Goal: Transaction & Acquisition: Purchase product/service

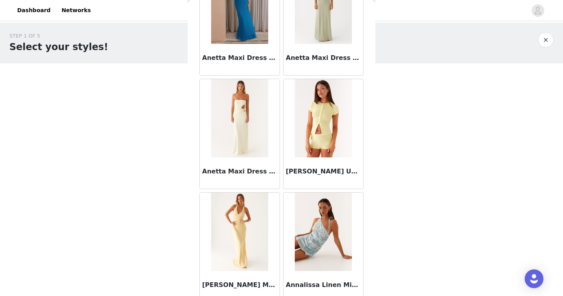
scroll to position [3168, 0]
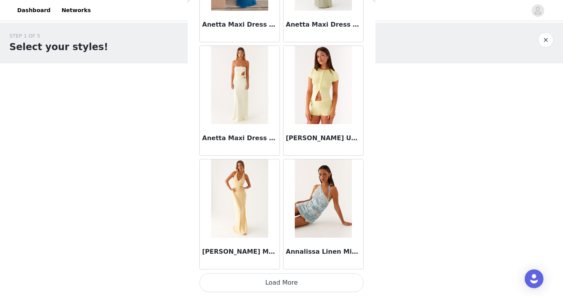
click at [278, 282] on button "Load More" at bounding box center [281, 282] width 164 height 19
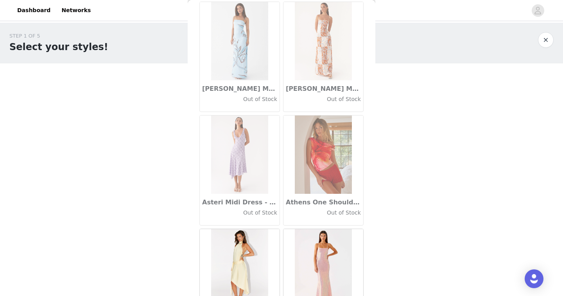
scroll to position [4302, 0]
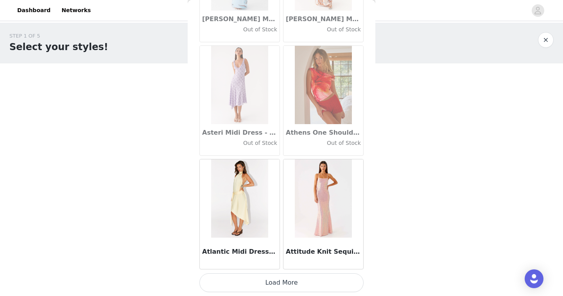
click at [276, 280] on button "Load More" at bounding box center [281, 282] width 164 height 19
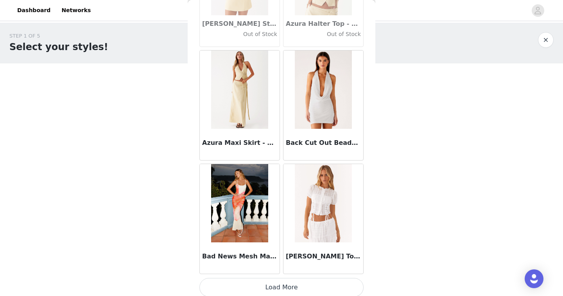
scroll to position [5436, 0]
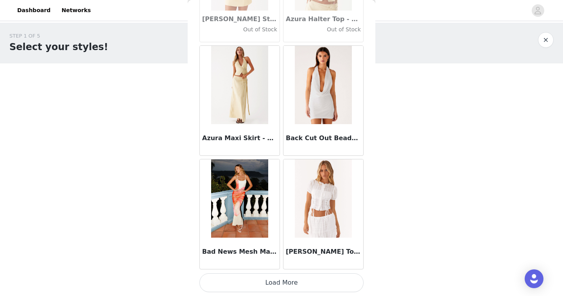
click at [280, 283] on button "Load More" at bounding box center [281, 282] width 164 height 19
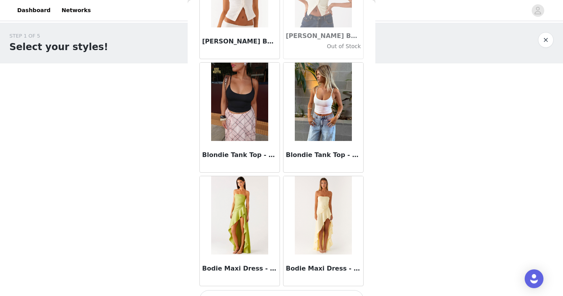
scroll to position [6570, 0]
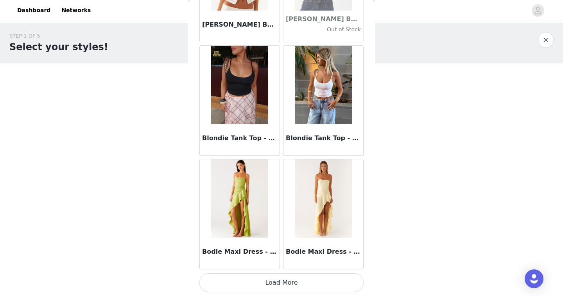
click at [284, 278] on button "Load More" at bounding box center [281, 282] width 164 height 19
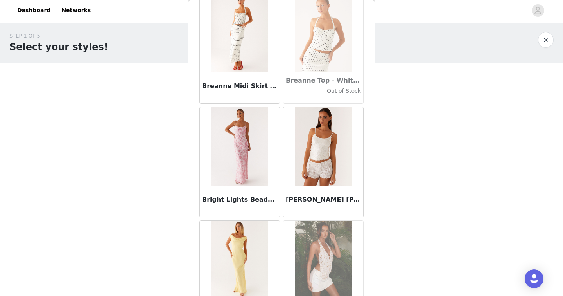
scroll to position [7191, 0]
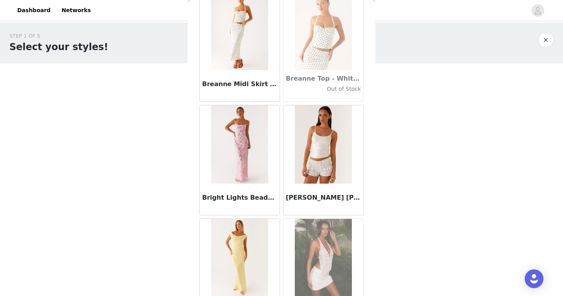
click at [282, 141] on div "[PERSON_NAME] [PERSON_NAME] Top - White" at bounding box center [324, 159] width 84 height 113
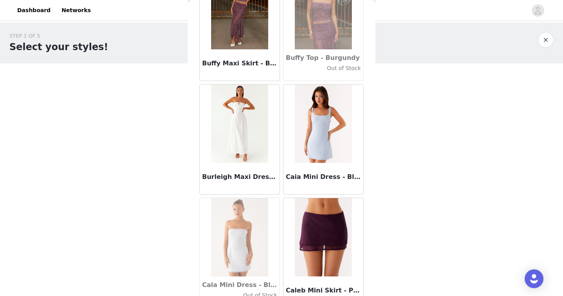
scroll to position [7704, 0]
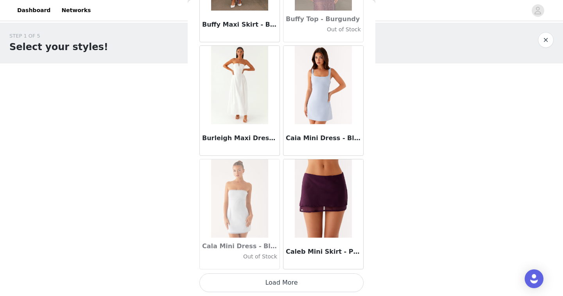
click at [280, 279] on button "Load More" at bounding box center [281, 282] width 164 height 19
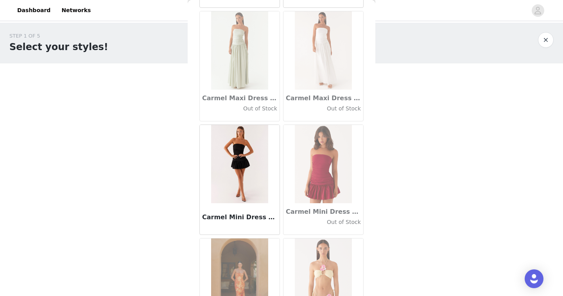
scroll to position [8838, 0]
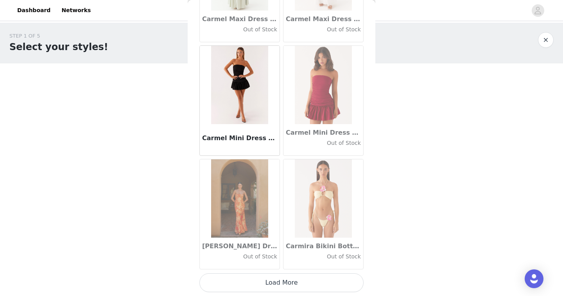
click at [276, 282] on button "Load More" at bounding box center [281, 282] width 164 height 19
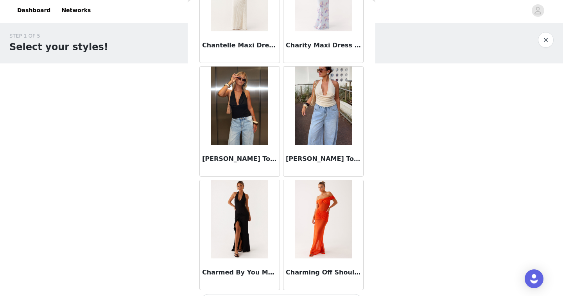
scroll to position [9972, 0]
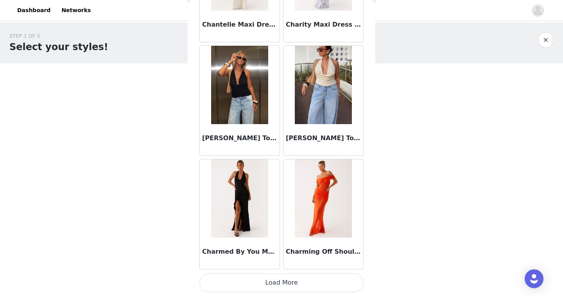
click at [288, 282] on button "Load More" at bounding box center [281, 282] width 164 height 19
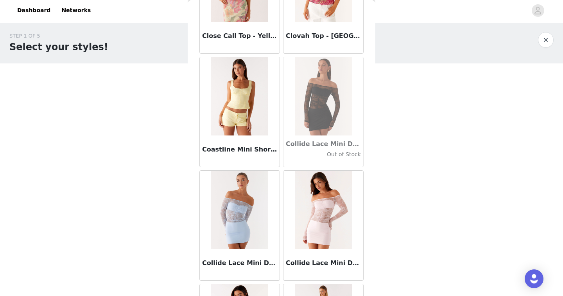
scroll to position [11105, 0]
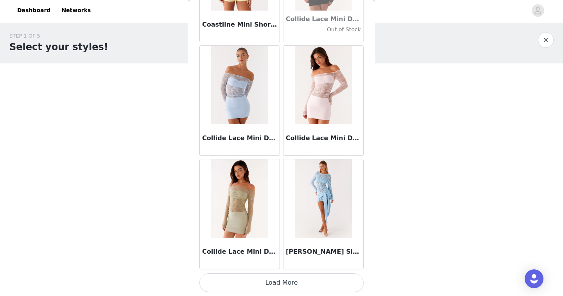
click at [271, 284] on button "Load More" at bounding box center [281, 282] width 164 height 19
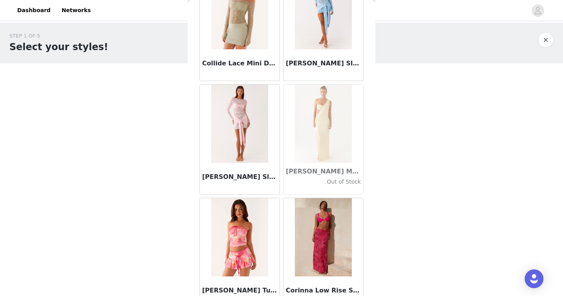
scroll to position [11294, 0]
click at [249, 124] on img at bounding box center [239, 123] width 57 height 78
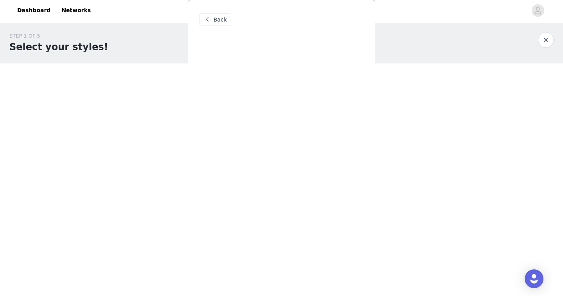
scroll to position [0, 0]
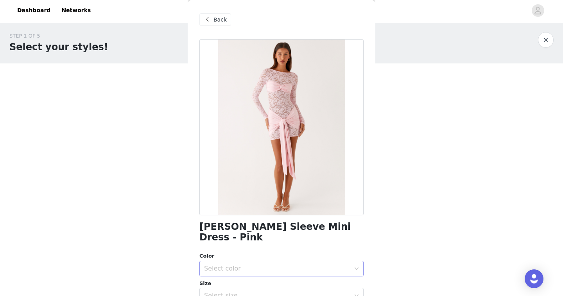
click at [235, 264] on div "Select color" at bounding box center [277, 268] width 146 height 8
click at [233, 272] on li "Pink" at bounding box center [281, 275] width 164 height 13
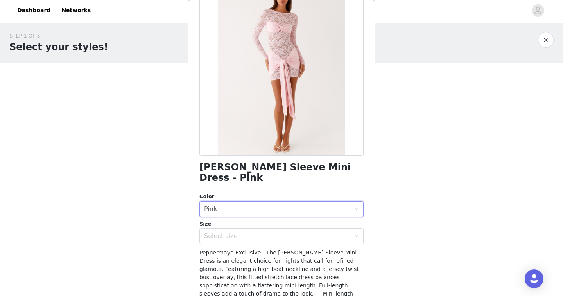
scroll to position [60, 0]
click at [244, 231] on div "Select size" at bounding box center [277, 235] width 146 height 8
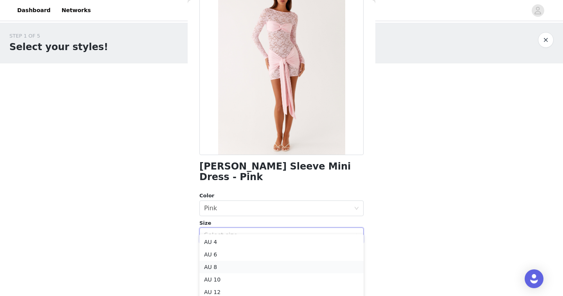
click at [229, 265] on li "AU 8" at bounding box center [281, 266] width 164 height 13
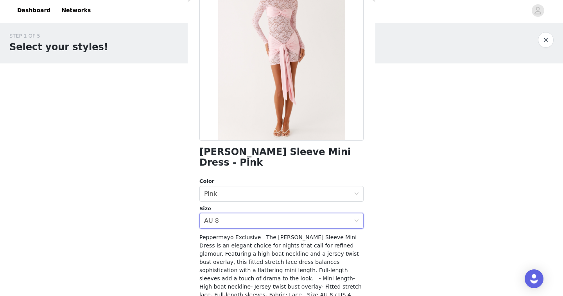
scroll to position [117, 0]
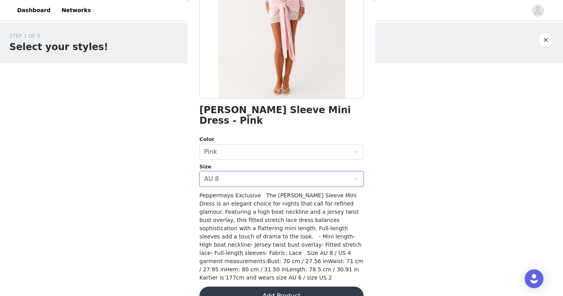
click at [270, 286] on button "Add Product" at bounding box center [281, 295] width 164 height 19
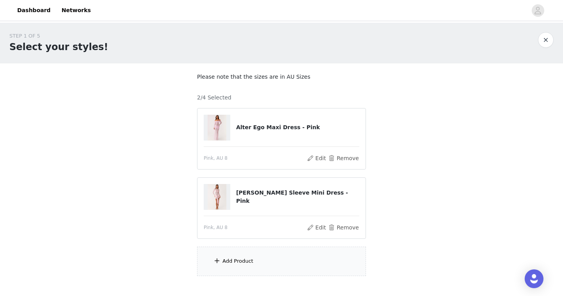
click at [251, 264] on div "Add Product" at bounding box center [237, 261] width 31 height 8
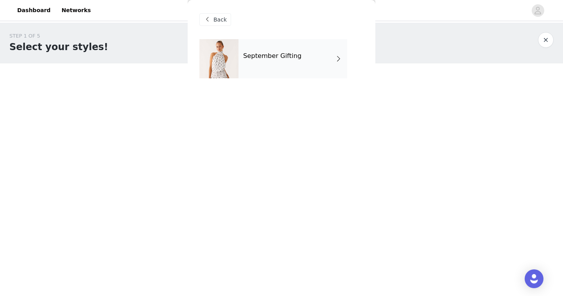
click at [288, 74] on div "September Gifting" at bounding box center [292, 58] width 109 height 39
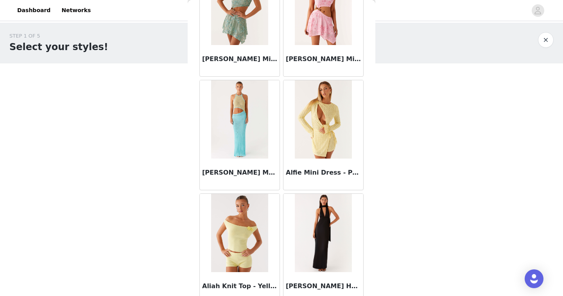
scroll to position [901, 0]
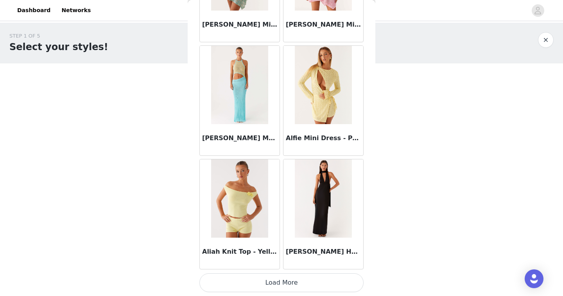
click at [295, 283] on button "Load More" at bounding box center [281, 282] width 164 height 19
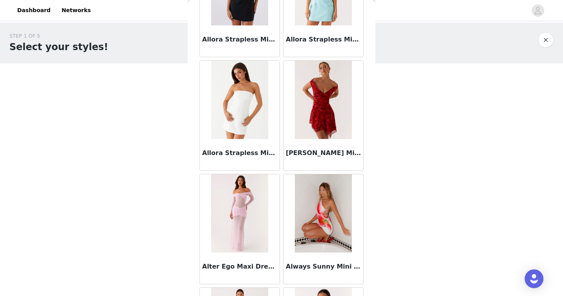
scroll to position [2035, 0]
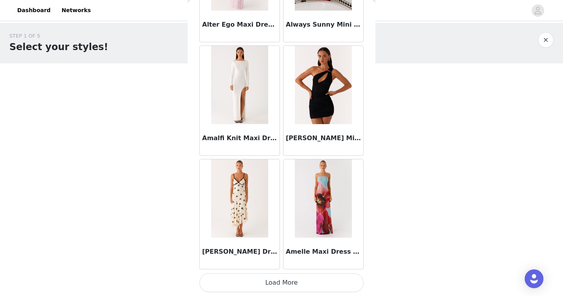
click at [274, 282] on button "Load More" at bounding box center [281, 282] width 164 height 19
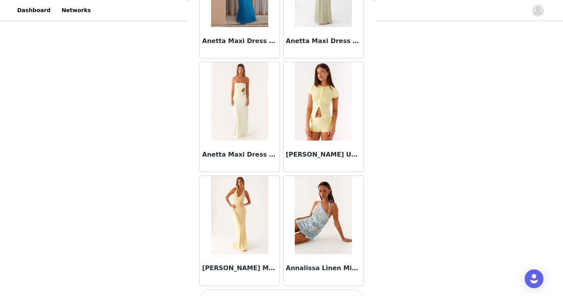
scroll to position [3168, 0]
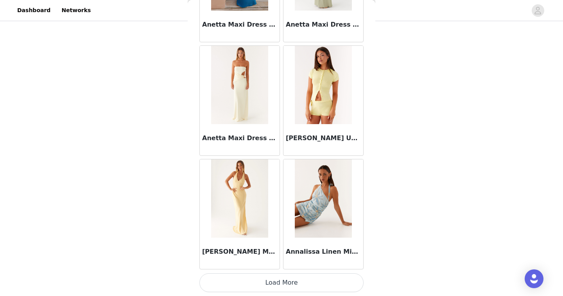
click at [278, 284] on button "Load More" at bounding box center [281, 282] width 164 height 19
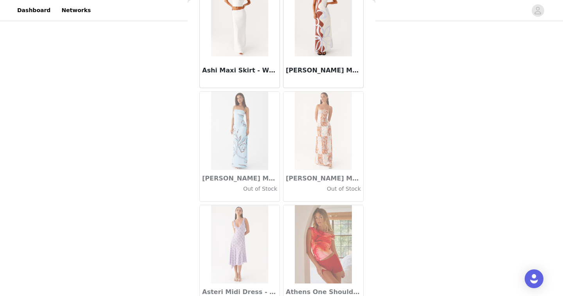
scroll to position [4302, 0]
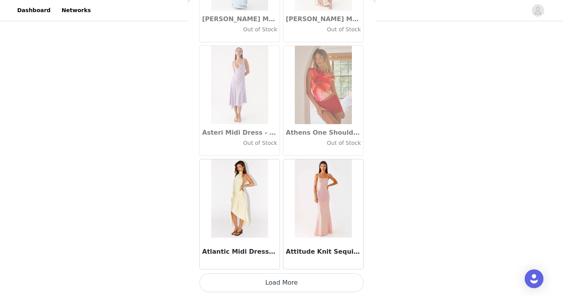
click at [278, 280] on button "Load More" at bounding box center [281, 282] width 164 height 19
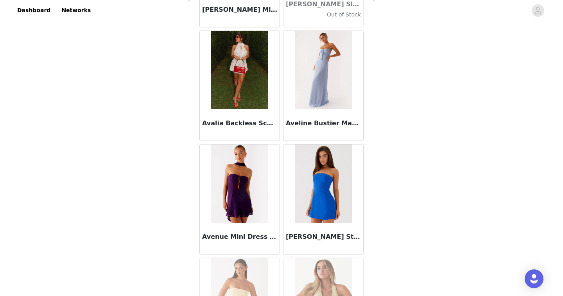
scroll to position [5436, 0]
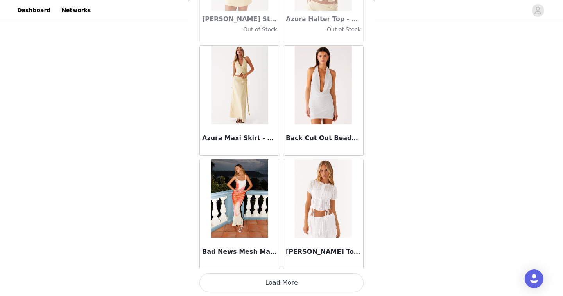
click at [295, 281] on button "Load More" at bounding box center [281, 282] width 164 height 19
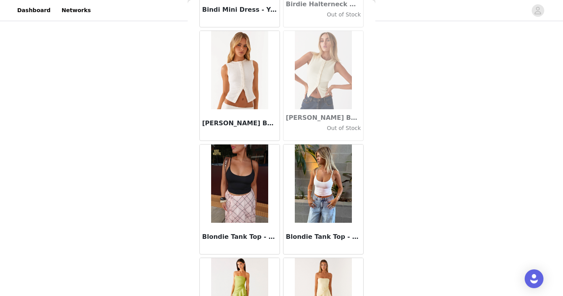
scroll to position [6570, 0]
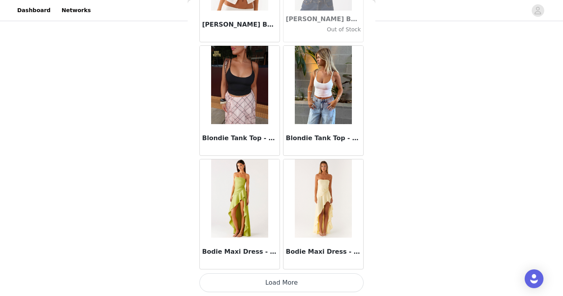
click at [288, 278] on button "Load More" at bounding box center [281, 282] width 164 height 19
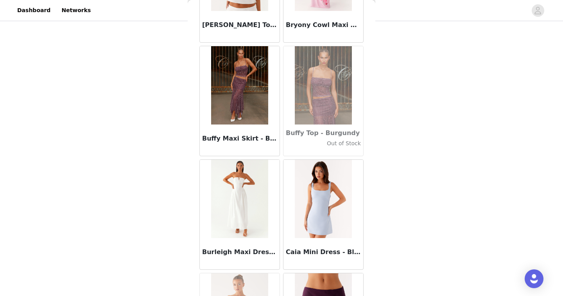
scroll to position [7704, 0]
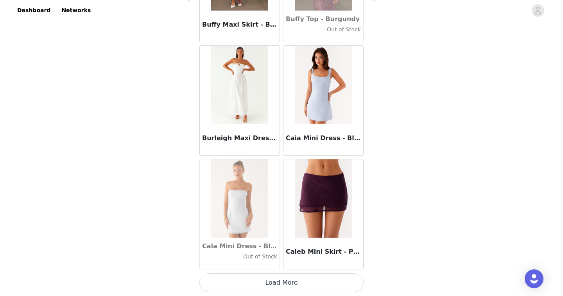
click at [292, 281] on button "Load More" at bounding box center [281, 282] width 164 height 19
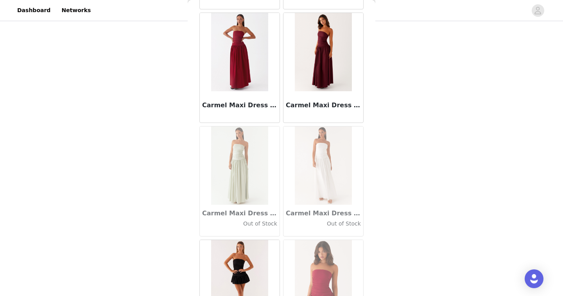
scroll to position [8838, 0]
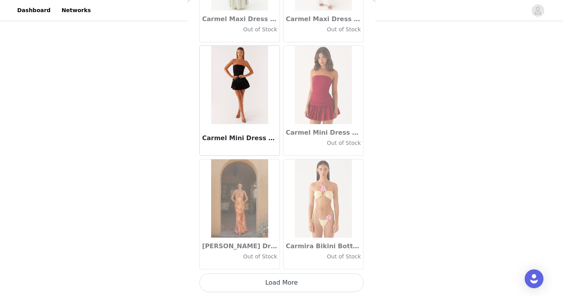
click at [296, 278] on button "Load More" at bounding box center [281, 282] width 164 height 19
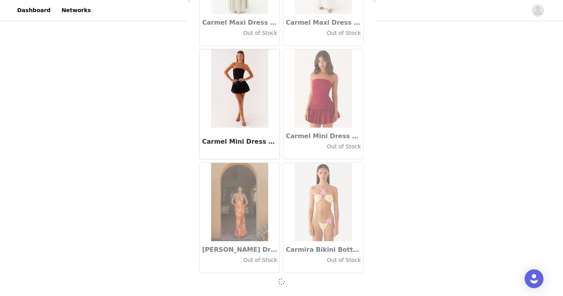
scroll to position [8834, 0]
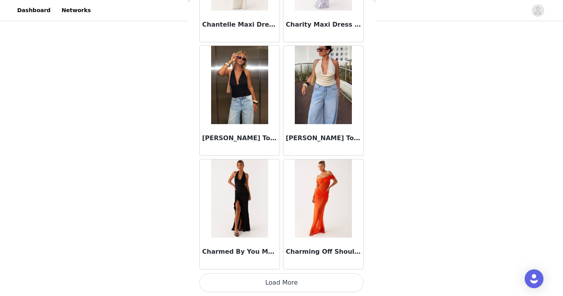
click at [284, 280] on button "Load More" at bounding box center [281, 282] width 164 height 19
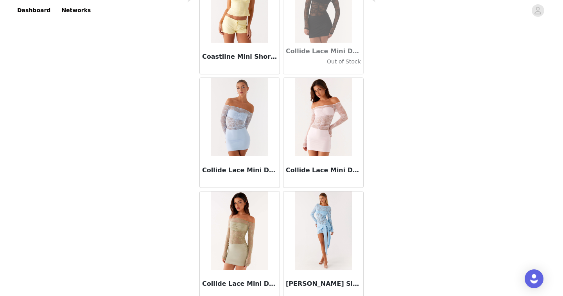
scroll to position [11105, 0]
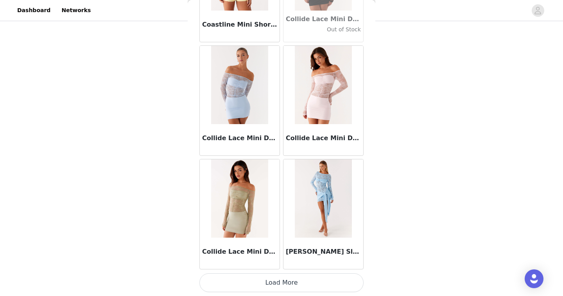
click at [280, 278] on button "Load More" at bounding box center [281, 282] width 164 height 19
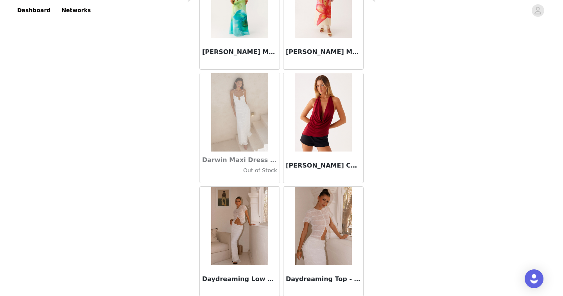
scroll to position [12239, 0]
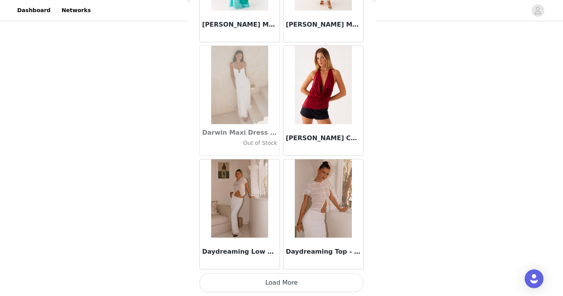
click at [282, 278] on button "Load More" at bounding box center [281, 282] width 164 height 19
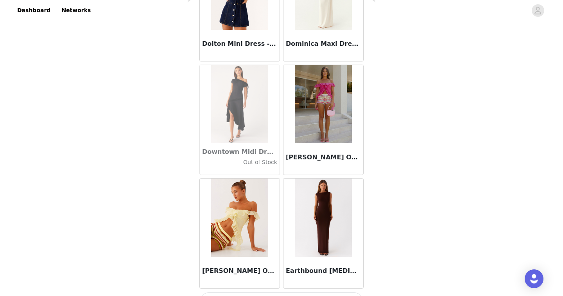
scroll to position [13373, 0]
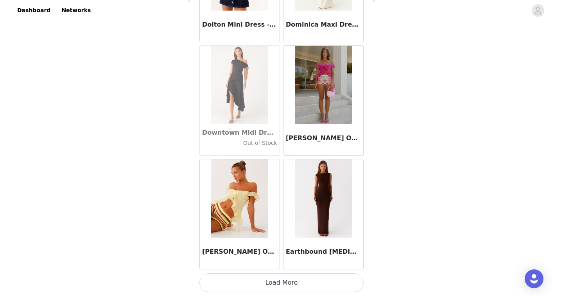
click at [280, 282] on button "Load More" at bounding box center [281, 282] width 164 height 19
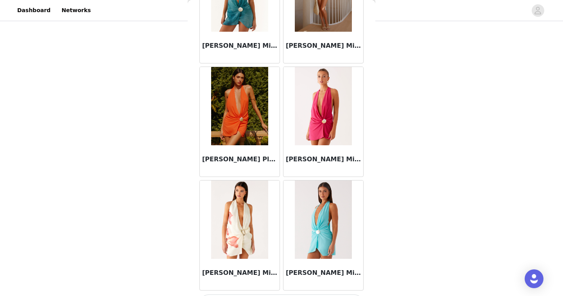
scroll to position [14507, 0]
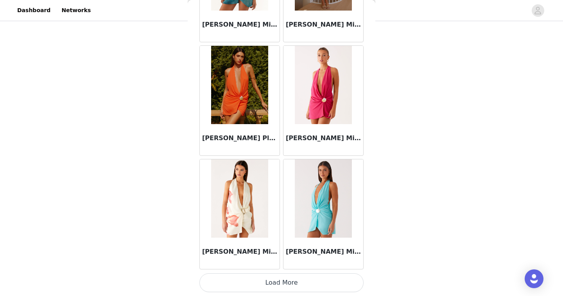
click at [288, 281] on button "Load More" at bounding box center [281, 282] width 164 height 19
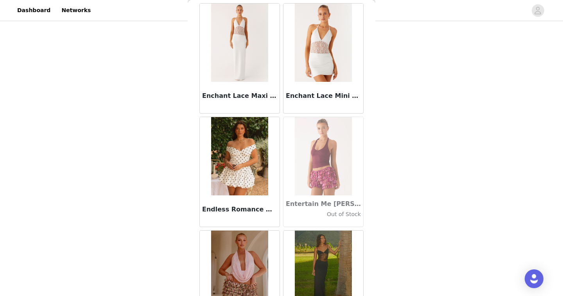
scroll to position [15641, 0]
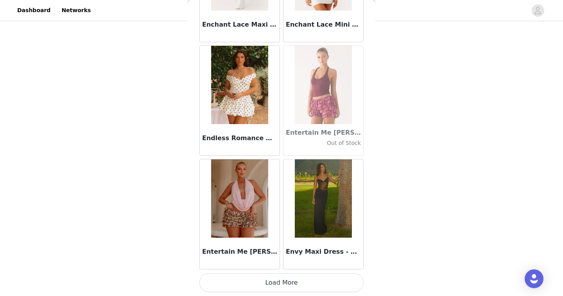
click at [278, 284] on button "Load More" at bounding box center [281, 282] width 164 height 19
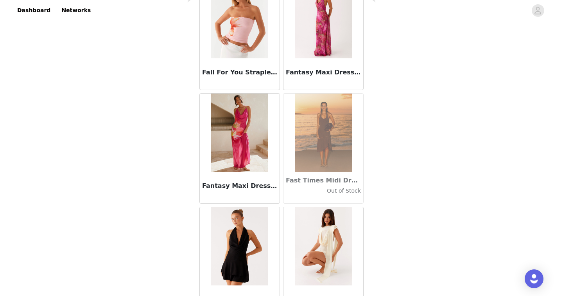
scroll to position [16775, 0]
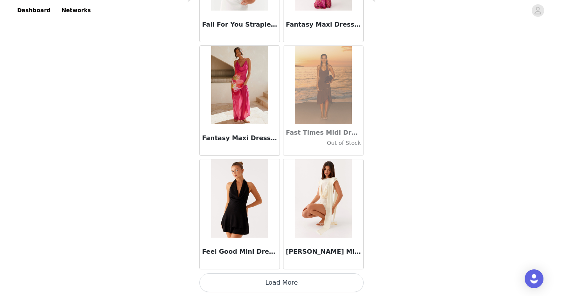
click at [290, 284] on button "Load More" at bounding box center [281, 282] width 164 height 19
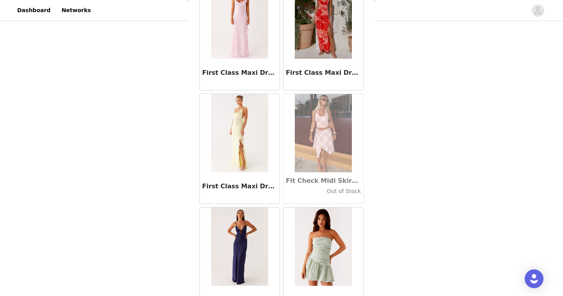
scroll to position [17908, 0]
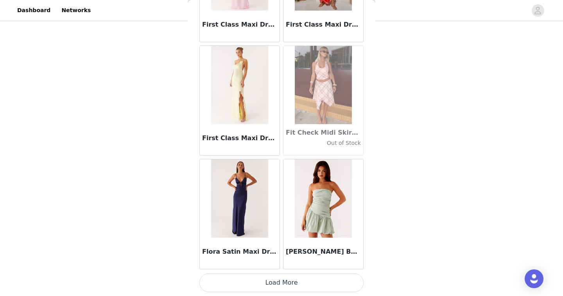
click at [280, 277] on button "Load More" at bounding box center [281, 282] width 164 height 19
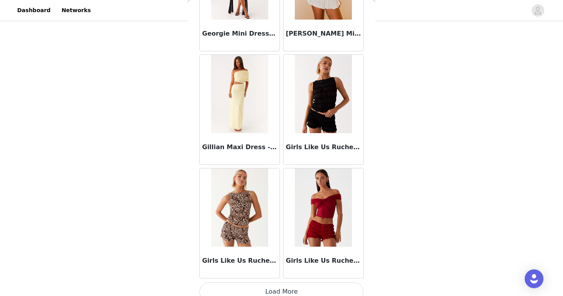
scroll to position [19042, 0]
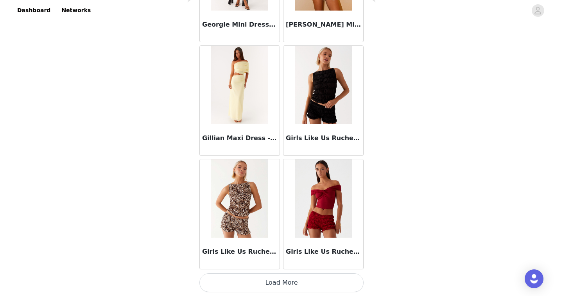
click at [285, 283] on button "Load More" at bounding box center [281, 282] width 164 height 19
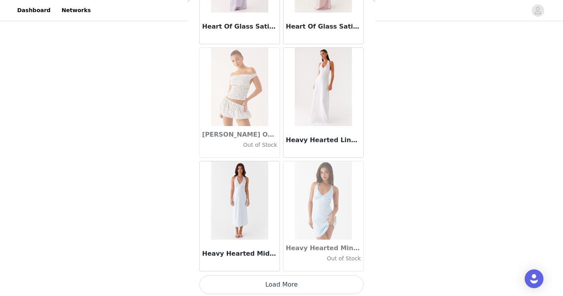
scroll to position [20176, 0]
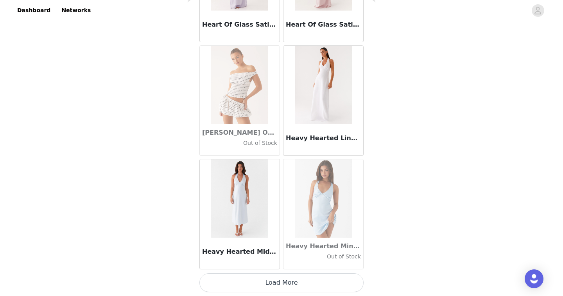
click at [281, 278] on button "Load More" at bounding box center [281, 282] width 164 height 19
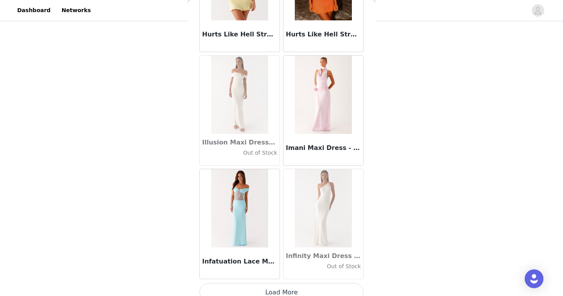
scroll to position [21310, 0]
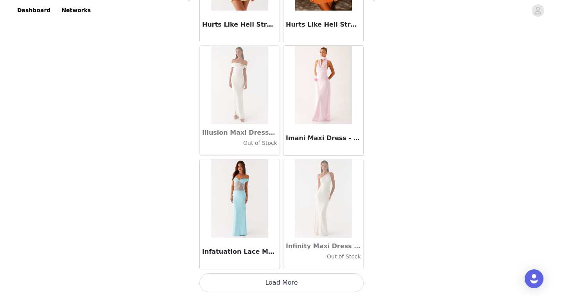
click at [284, 285] on button "Load More" at bounding box center [281, 282] width 164 height 19
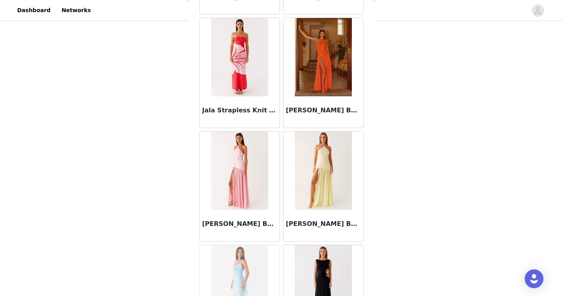
scroll to position [22018, 0]
click at [326, 54] on img at bounding box center [323, 57] width 57 height 78
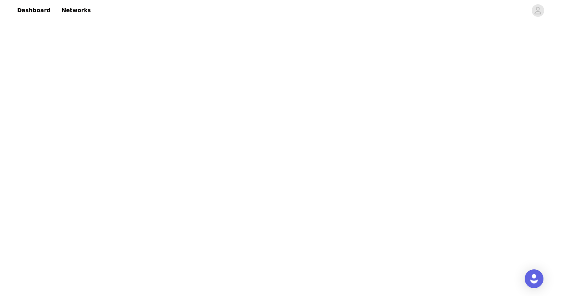
scroll to position [0, 0]
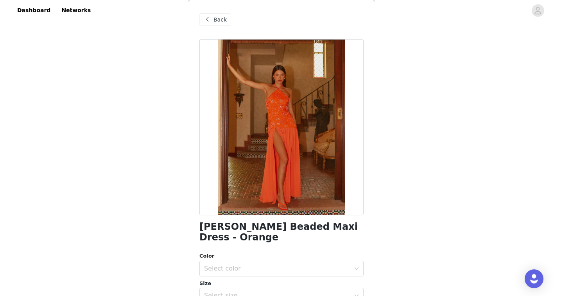
click at [209, 18] on span at bounding box center [207, 19] width 9 height 9
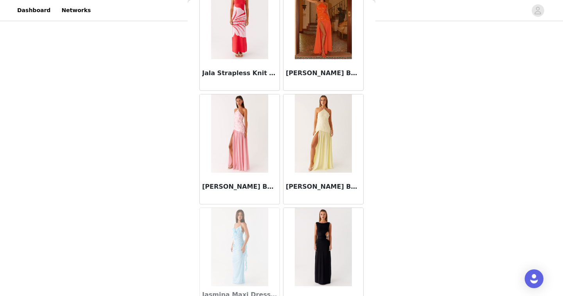
scroll to position [22444, 0]
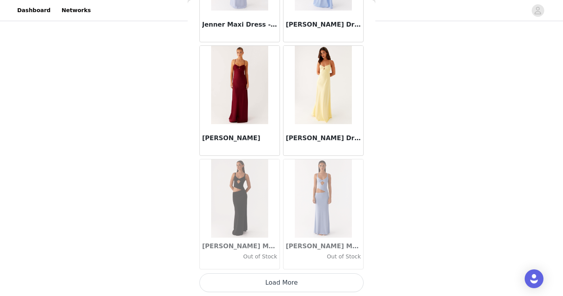
click at [295, 277] on button "Load More" at bounding box center [281, 282] width 164 height 19
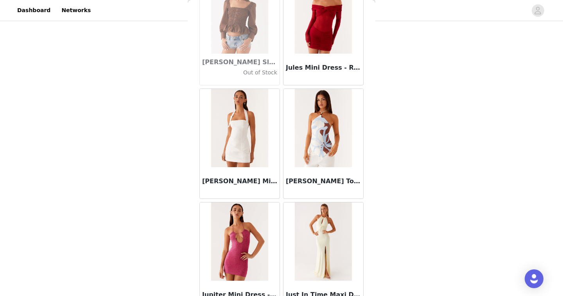
scroll to position [23578, 0]
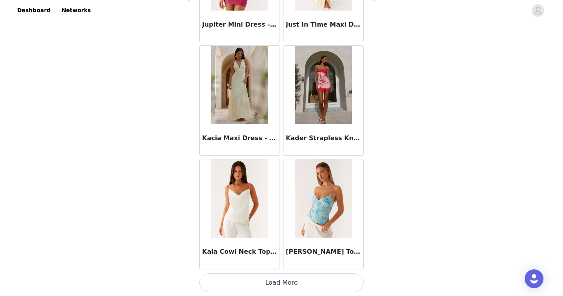
click at [278, 280] on button "Load More" at bounding box center [281, 282] width 164 height 19
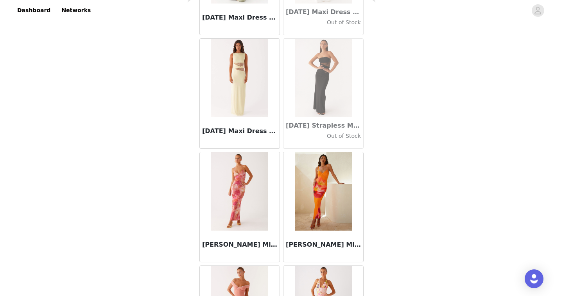
scroll to position [24711, 0]
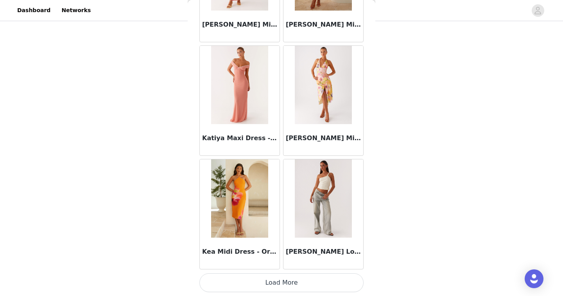
click at [285, 278] on button "Load More" at bounding box center [281, 282] width 164 height 19
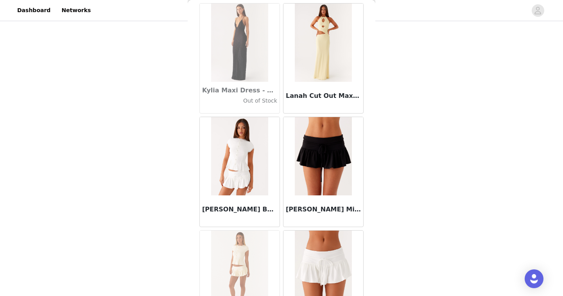
scroll to position [25845, 0]
